Goal: Task Accomplishment & Management: Complete application form

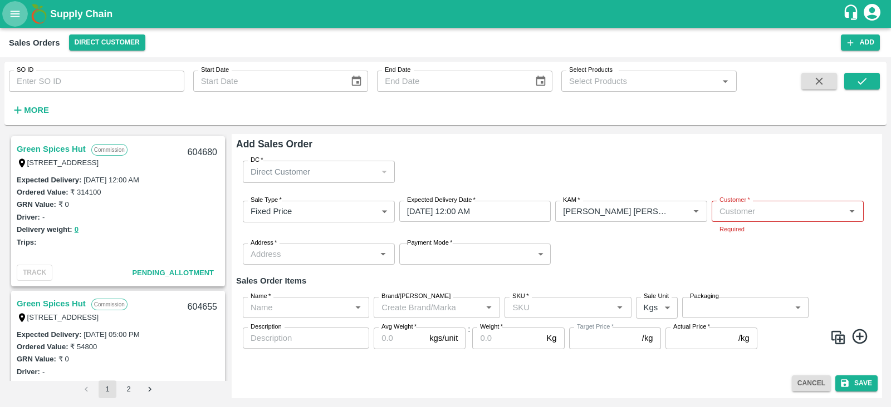
click at [10, 13] on icon "open drawer" at bounding box center [15, 14] width 12 height 12
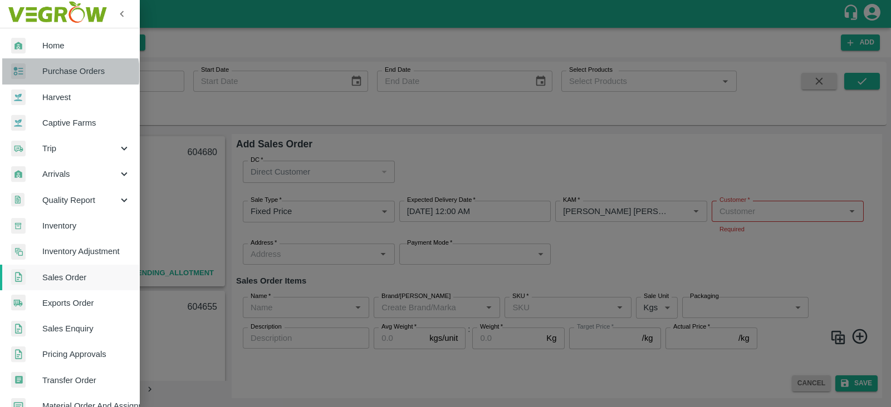
click at [68, 73] on span "Purchase Orders" at bounding box center [86, 71] width 88 height 12
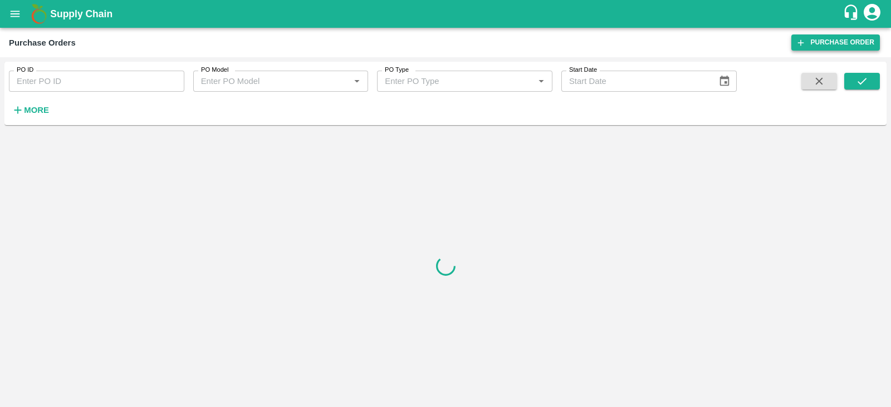
click at [859, 40] on link "Purchase Order" at bounding box center [835, 43] width 88 height 16
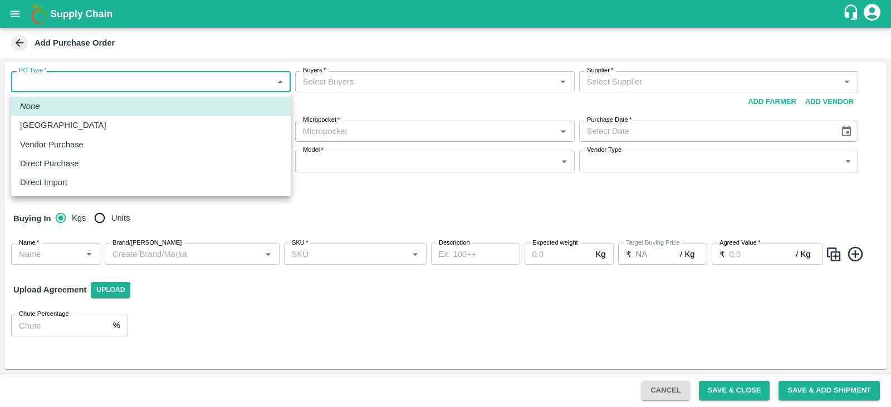
click at [189, 88] on body "Supply Chain Add Purchase Order PO Type   * ​ PO Type Buyers   * Buyers   * Sup…" at bounding box center [445, 203] width 891 height 407
click at [78, 144] on p "Vendor Purchase" at bounding box center [51, 145] width 63 height 12
type input "2"
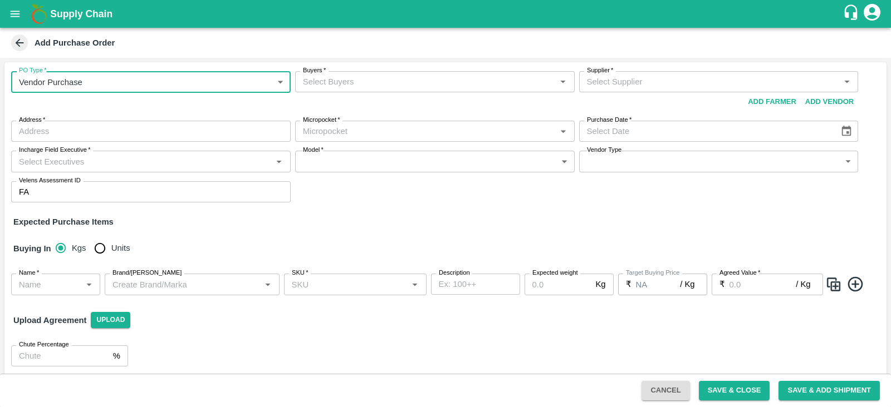
click at [397, 90] on div "Buyers   *" at bounding box center [434, 81] width 279 height 21
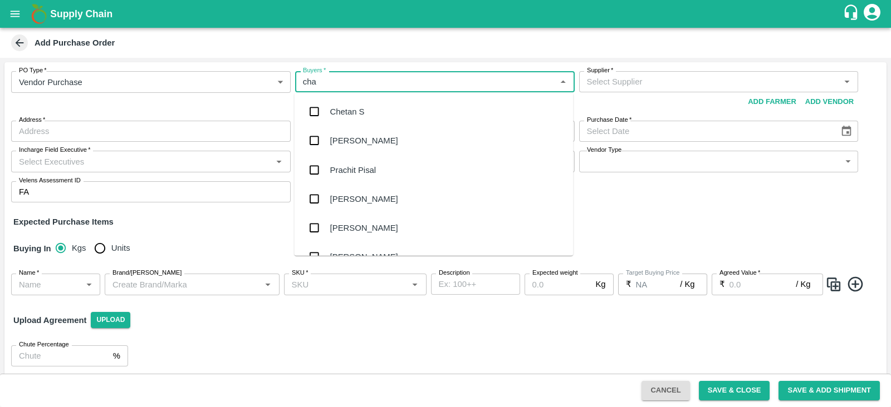
type input "chan"
click at [368, 110] on div "B [PERSON_NAME]" at bounding box center [368, 112] width 76 height 12
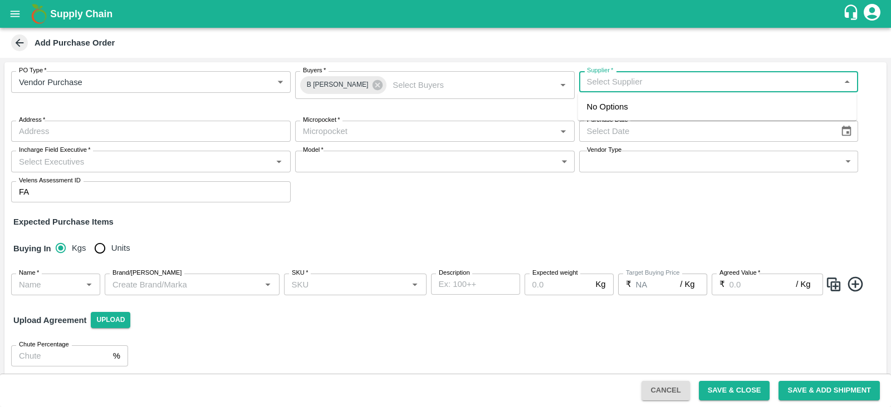
click at [663, 82] on input "Supplier   *" at bounding box center [709, 82] width 254 height 14
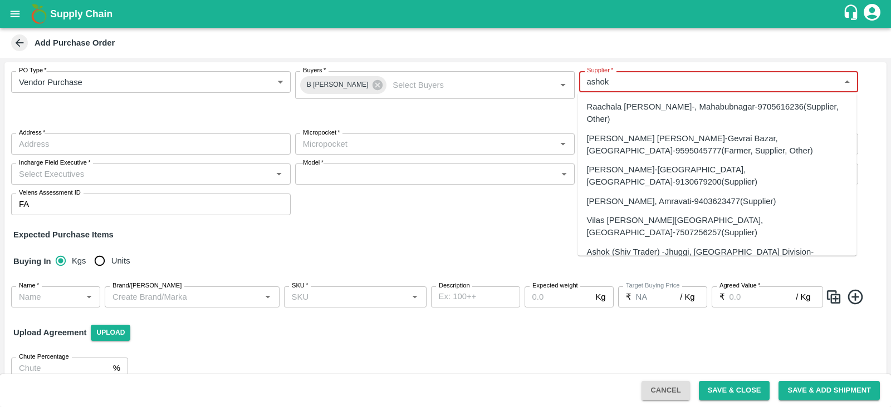
type input "ashok"
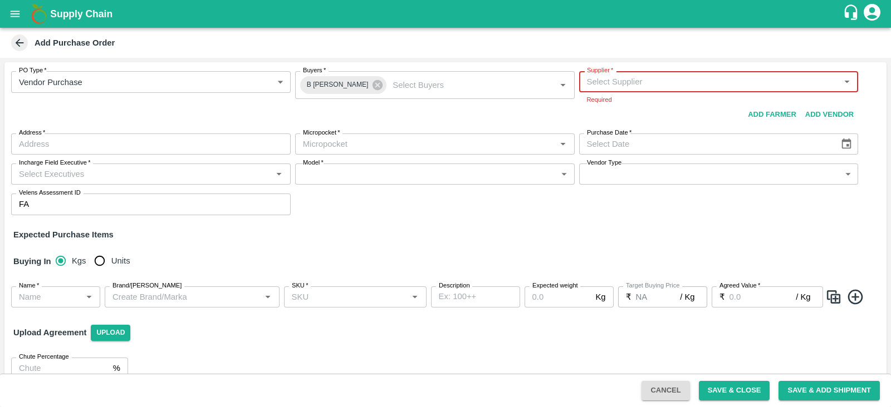
paste input "[PERSON_NAME]"
click at [652, 109] on div "[PERSON_NAME]-, -9705141514(Supplier)" at bounding box center [667, 107] width 160 height 12
type input "[PERSON_NAME]-, -9705141514(Supplier)"
type input ", , ,"
click at [376, 151] on div "Micropocket   *" at bounding box center [434, 144] width 279 height 21
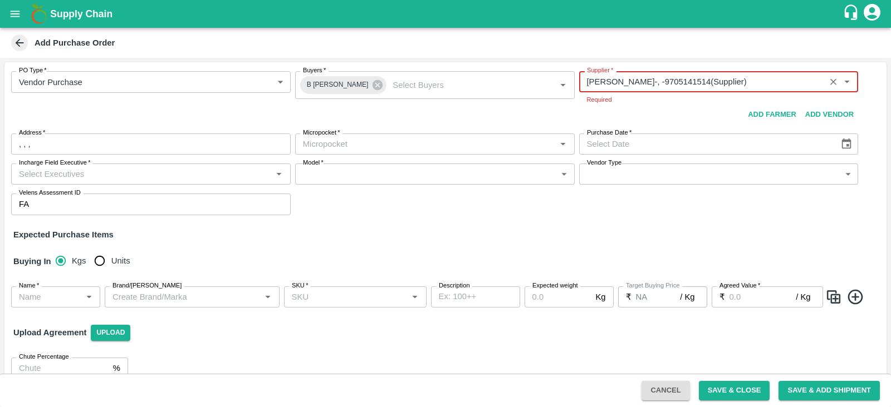
type input "[PERSON_NAME]-, -9705141514(Supplier)"
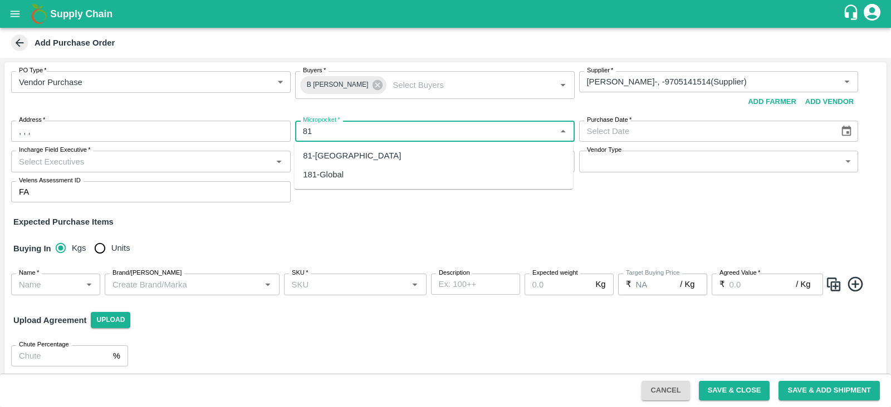
click at [353, 157] on div "81-[GEOGRAPHIC_DATA]" at bounding box center [433, 155] width 279 height 19
type input "81-[GEOGRAPHIC_DATA]"
type input "DD/MM/YYYY"
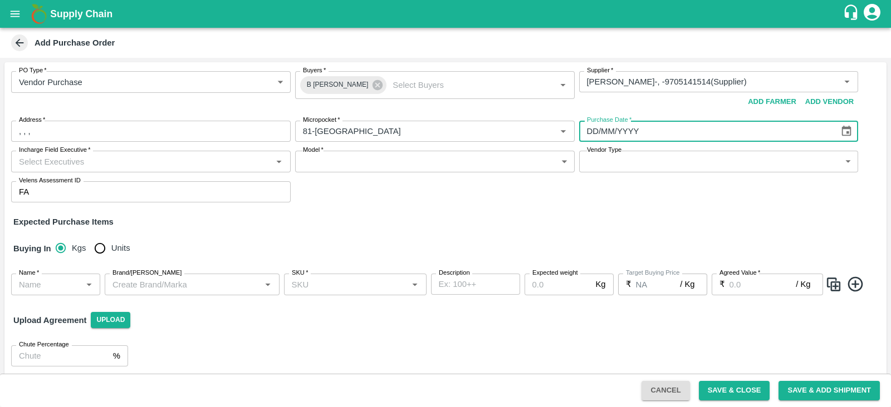
click at [680, 134] on input "DD/MM/YYYY" at bounding box center [705, 131] width 252 height 21
click at [843, 130] on icon "Choose date" at bounding box center [846, 131] width 12 height 12
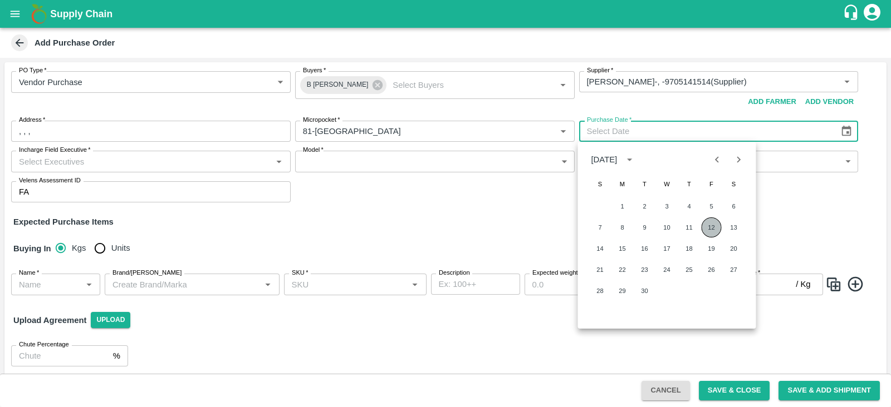
click at [712, 223] on button "12" at bounding box center [711, 228] width 20 height 20
type input "[DATE]"
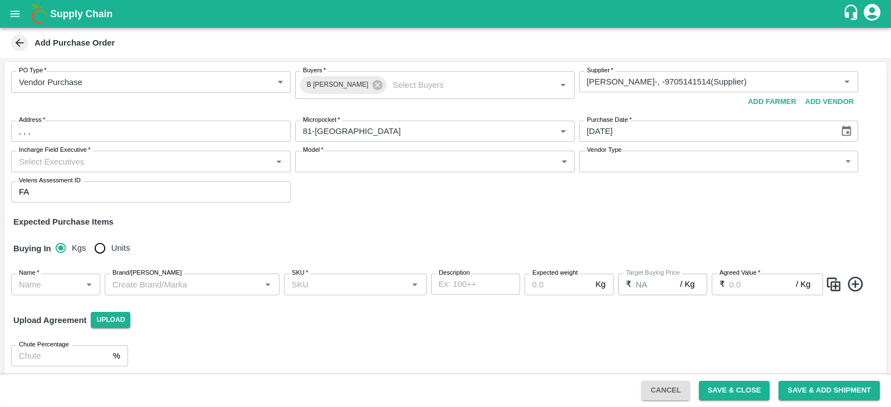
click at [144, 166] on input "Incharge Field Executive   *" at bounding box center [141, 161] width 254 height 14
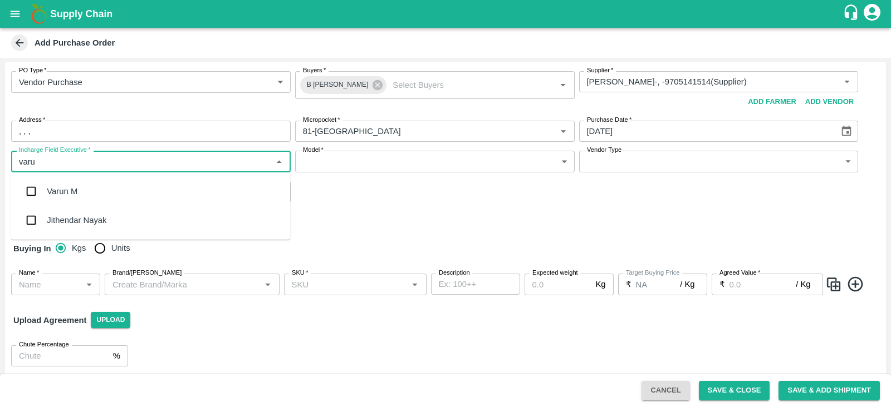
type input "varun"
click at [56, 185] on div "Varun M" at bounding box center [150, 191] width 279 height 29
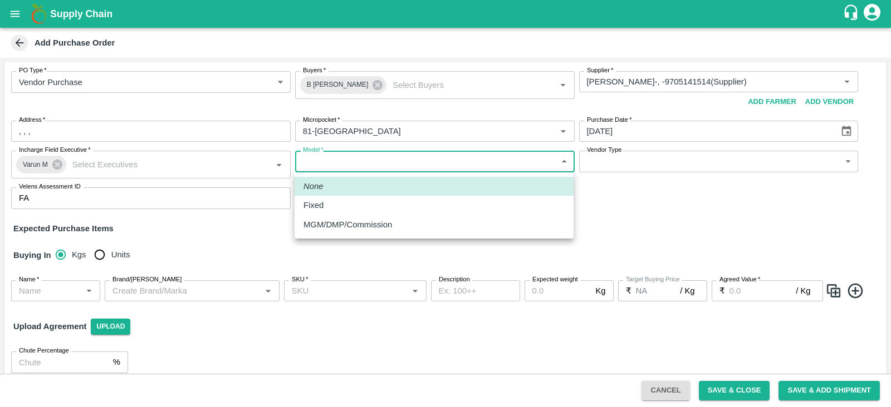
click at [348, 162] on body "Supply Chain Add Purchase Order PO Type   * Vendor Purchase 2 PO Type Buyers   …" at bounding box center [445, 203] width 891 height 407
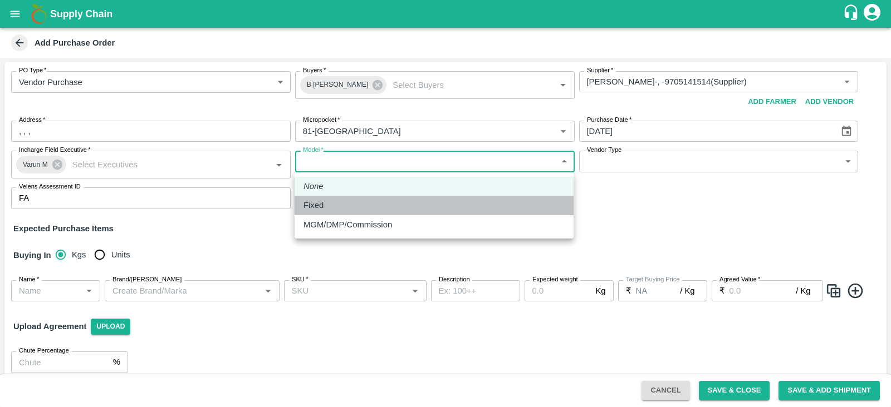
click at [328, 204] on div "Fixed" at bounding box center [316, 205] width 26 height 12
type input "Fixed"
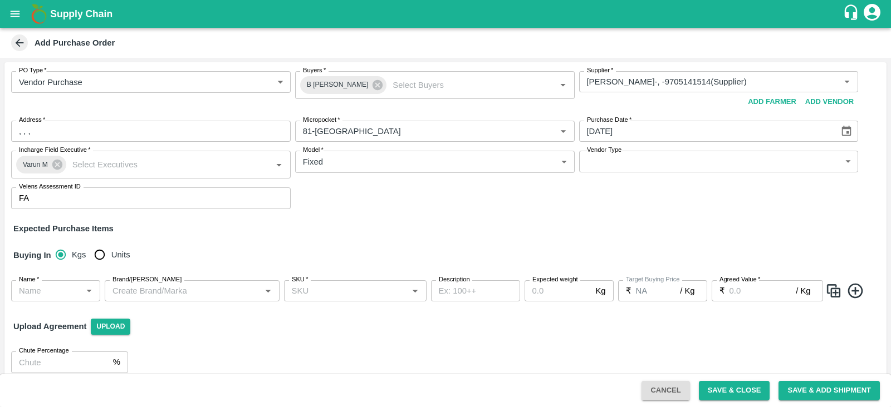
click at [370, 203] on div "PO Type   * Vendor Purchase 2 PO Type Buyers   * B [PERSON_NAME] Buyers   * Sup…" at bounding box center [445, 140] width 882 height 156
click at [105, 253] on input "Units" at bounding box center [99, 255] width 22 height 22
radio input "true"
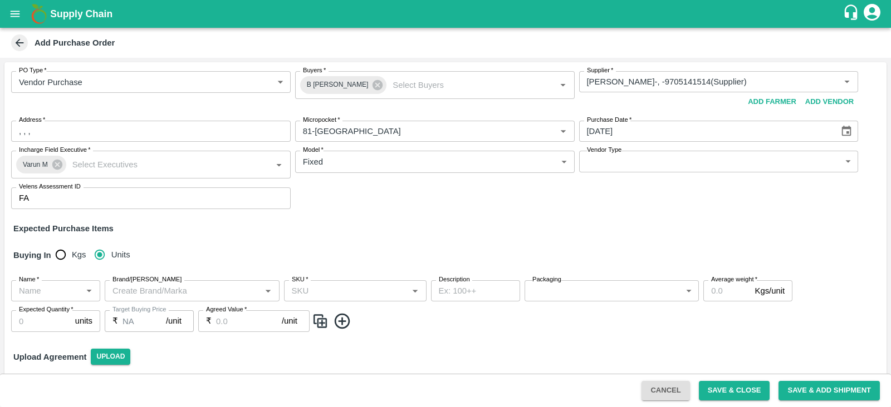
click at [301, 252] on div "Buying In Kgs Units" at bounding box center [445, 255] width 882 height 32
